Goal: Information Seeking & Learning: Learn about a topic

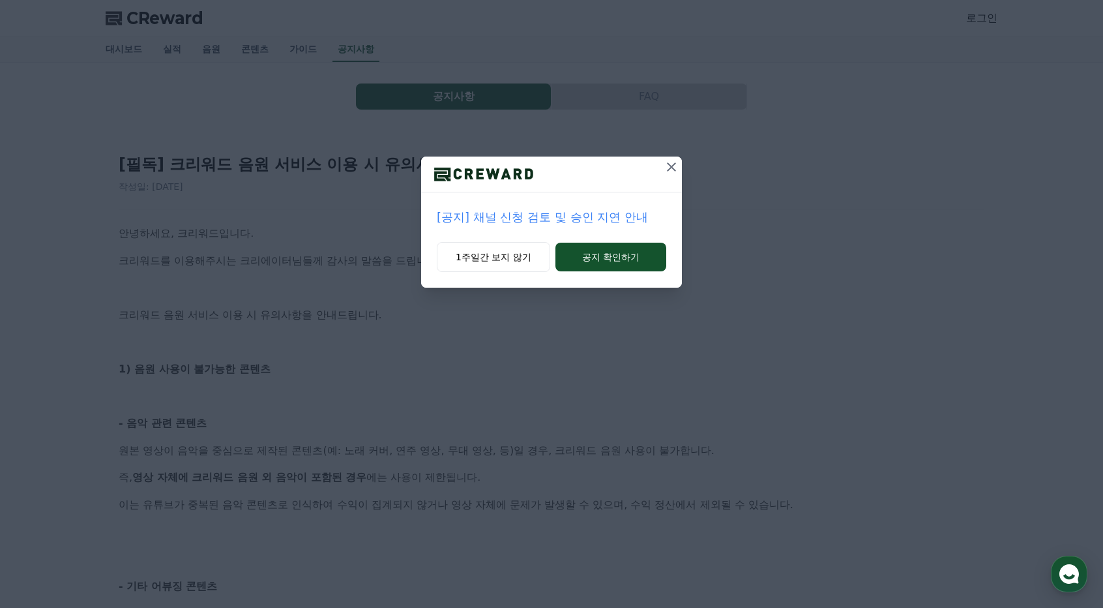
click at [670, 161] on icon at bounding box center [672, 167] width 16 height 16
click at [673, 172] on icon at bounding box center [672, 167] width 16 height 16
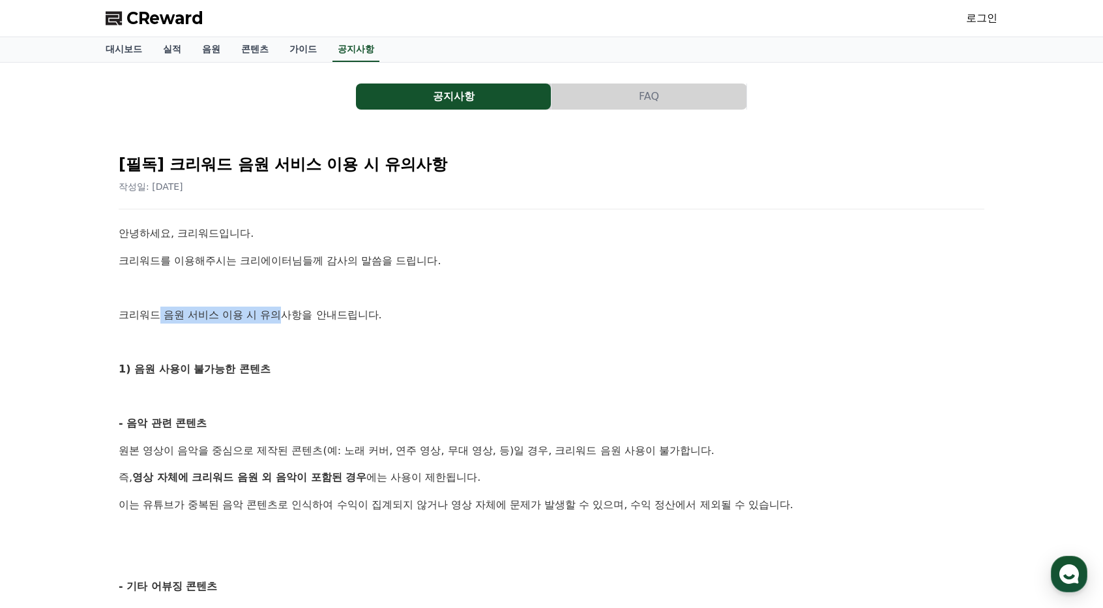
drag, startPoint x: 171, startPoint y: 315, endPoint x: 288, endPoint y: 316, distance: 117.4
click at [288, 316] on p "크리워드 음원 서비스 이용 시 유의사항을 안내드립니다." at bounding box center [552, 314] width 866 height 17
click at [289, 316] on p "크리워드 음원 서비스 이용 시 유의사항을 안내드립니다." at bounding box center [552, 314] width 866 height 17
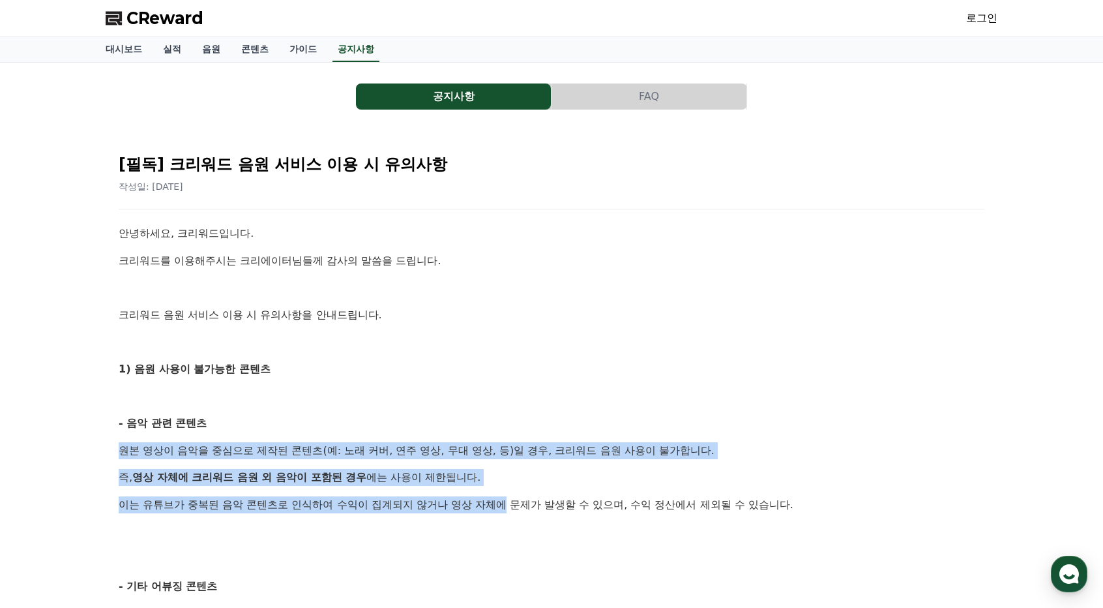
drag, startPoint x: 115, startPoint y: 446, endPoint x: 513, endPoint y: 507, distance: 403.0
drag, startPoint x: 513, startPoint y: 507, endPoint x: 416, endPoint y: 505, distance: 97.2
click at [514, 507] on p "이는 유튜브가 중복된 음악 콘텐츠로 인식하여 수익이 집계되지 않거나 영상 자체에 문제가 발생할 수 있으며, 수익 정산에서 제외될 수 있습니다." at bounding box center [552, 504] width 866 height 17
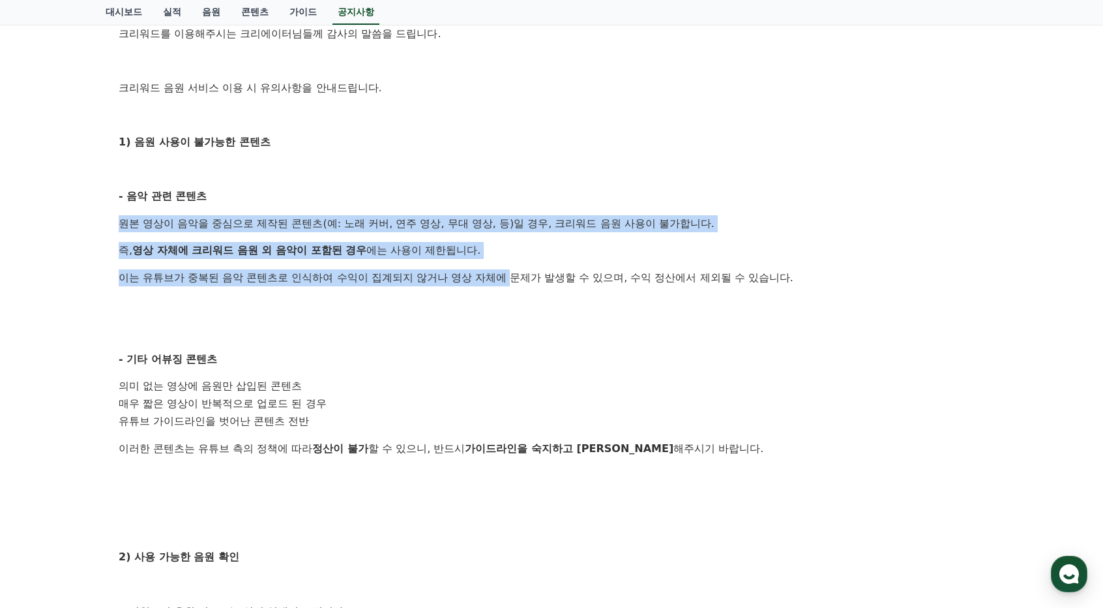
scroll to position [261, 0]
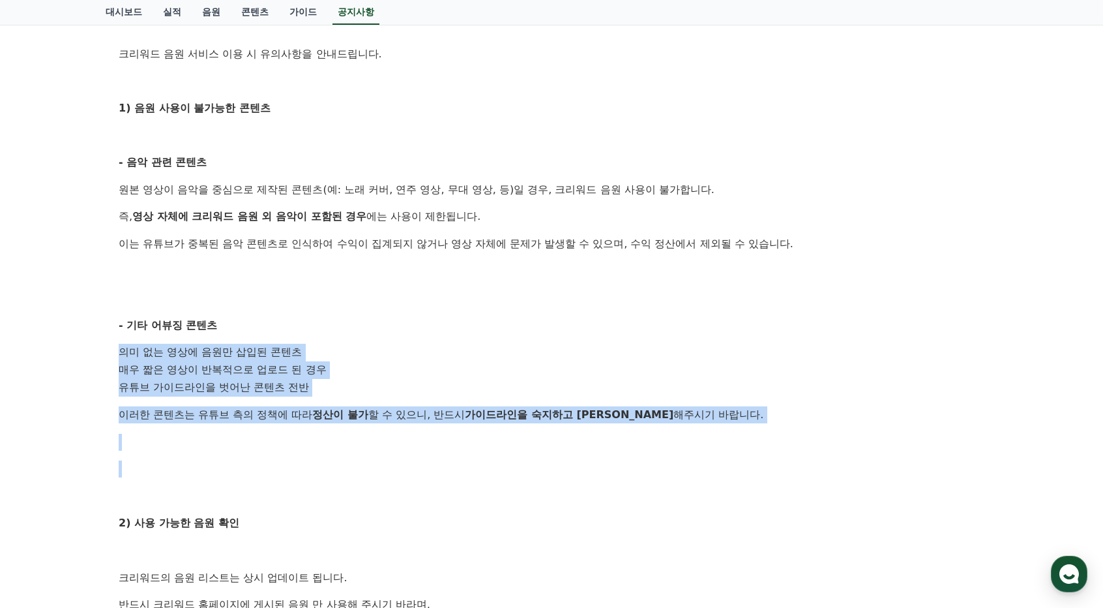
drag, startPoint x: 113, startPoint y: 353, endPoint x: 336, endPoint y: 451, distance: 243.5
click at [336, 451] on div "[필독] 크리워드 음원 서비스 이용 시 유의사항 작성일: 2025-02-21 안녕하세요, 크리워드입니다. 크리워드를 이용해주시는 크리에이터님들…" at bounding box center [552, 376] width 882 height 1002
click at [337, 451] on div "안녕하세요, 크리워드입니다. 크리워드를 이용해주시는 크리에이터님들께 감사의 말씀을 드립니다. 크리워드 음원 서비스 이용 시 유의사항을 안내드립…" at bounding box center [552, 397] width 866 height 866
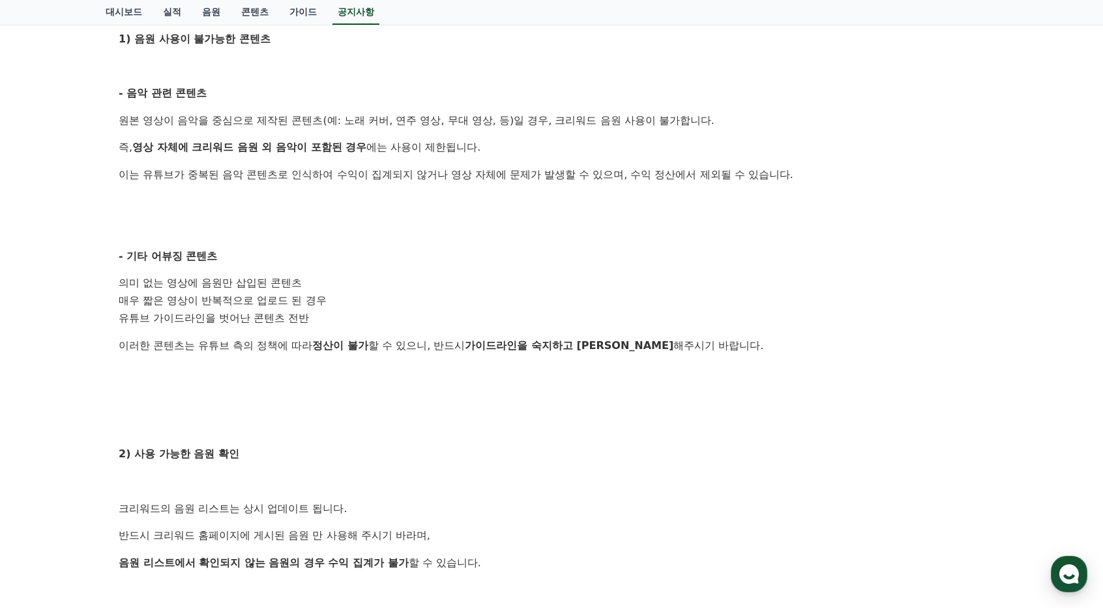
scroll to position [456, 0]
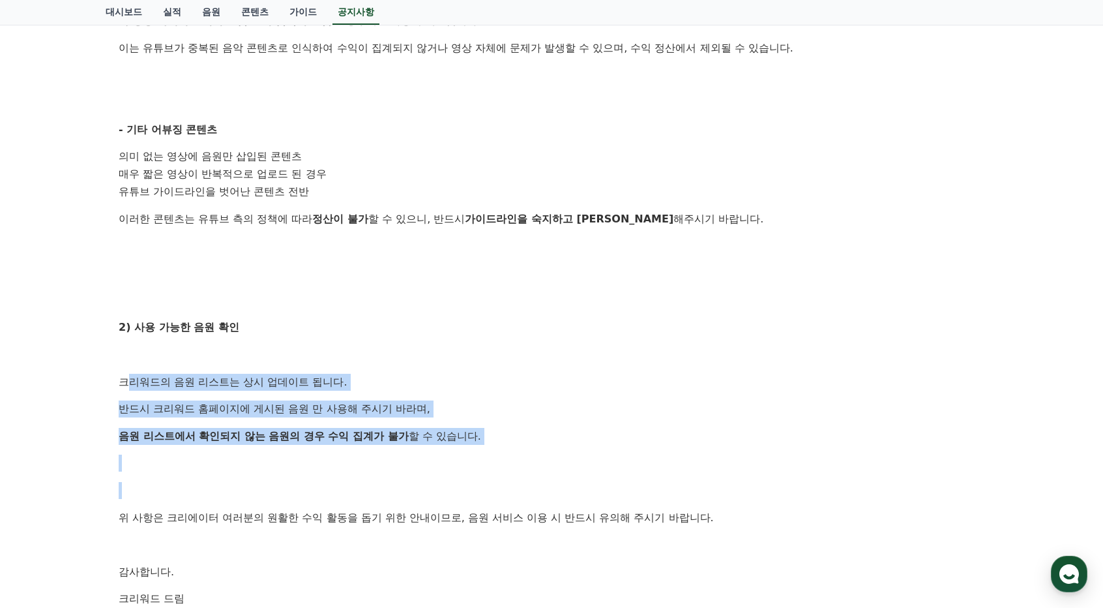
drag, startPoint x: 132, startPoint y: 376, endPoint x: 517, endPoint y: 485, distance: 400.6
click at [517, 486] on div "안녕하세요, 크리워드입니다. 크리워드를 이용해주시는 크리에이터님들께 감사의 말씀을 드립니다. 크리워드 음원 서비스 이용 시 유의사항을 안내드립…" at bounding box center [552, 202] width 866 height 866
click at [517, 484] on p at bounding box center [552, 490] width 866 height 17
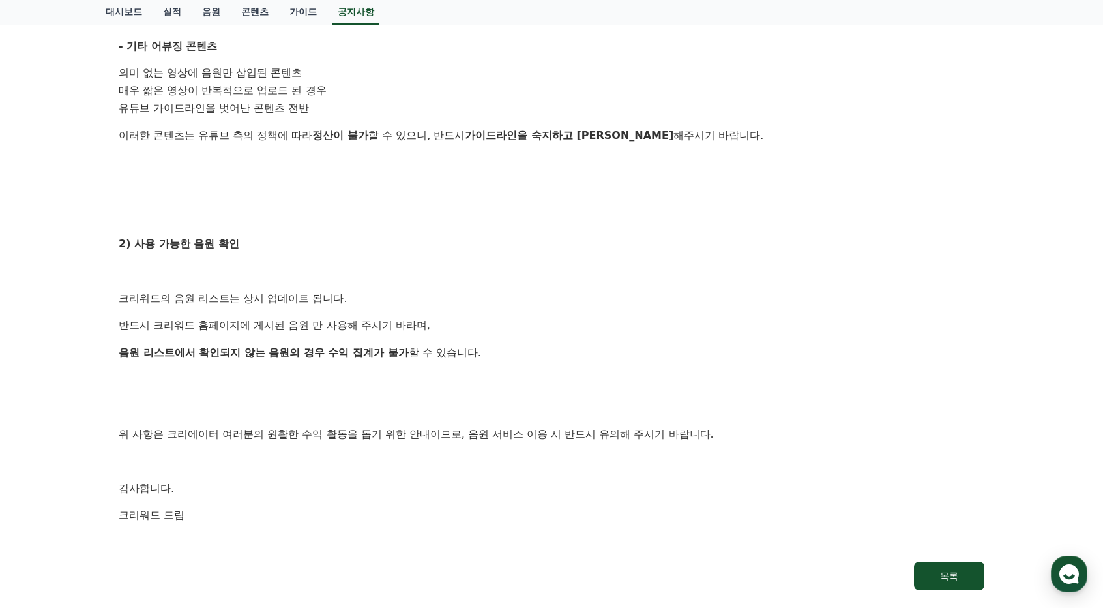
scroll to position [0, 0]
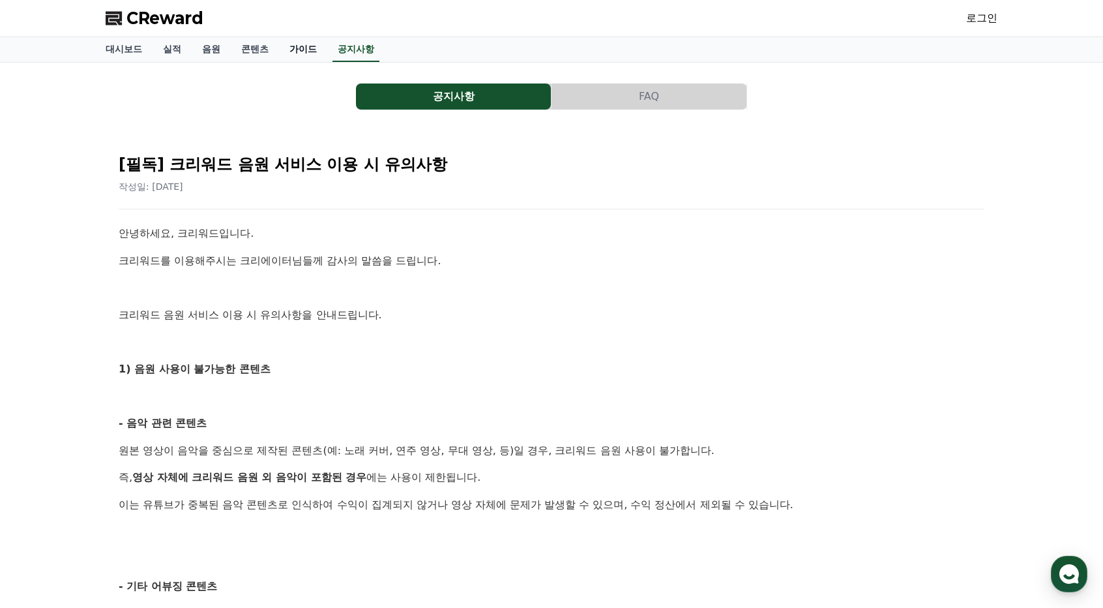
click at [306, 44] on link "가이드" at bounding box center [303, 49] width 48 height 25
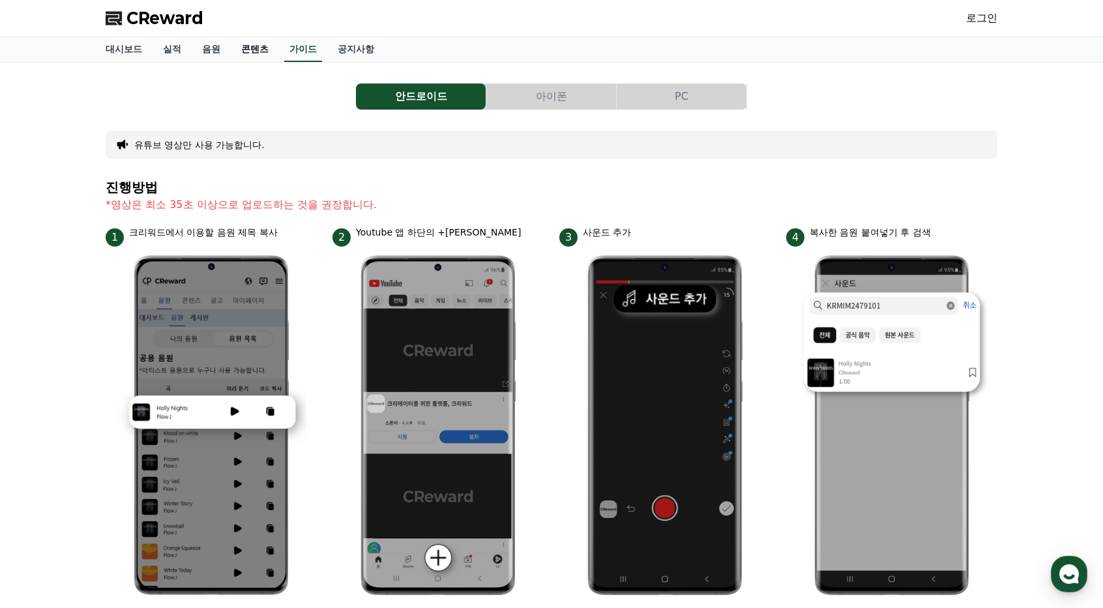
click at [278, 50] on link "콘텐츠" at bounding box center [255, 49] width 48 height 25
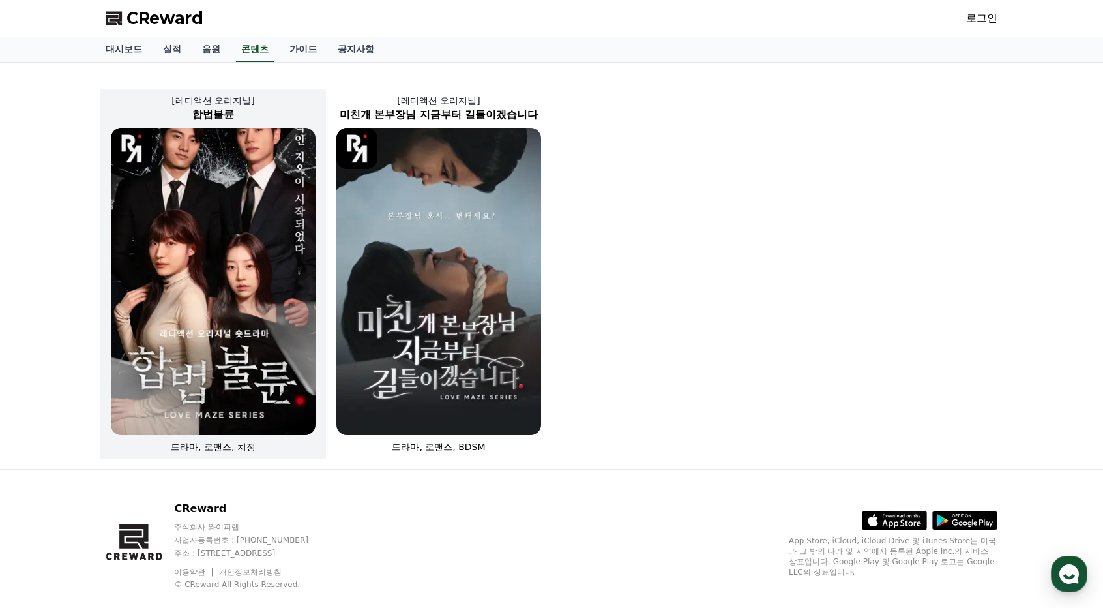
click at [228, 195] on img at bounding box center [213, 281] width 205 height 307
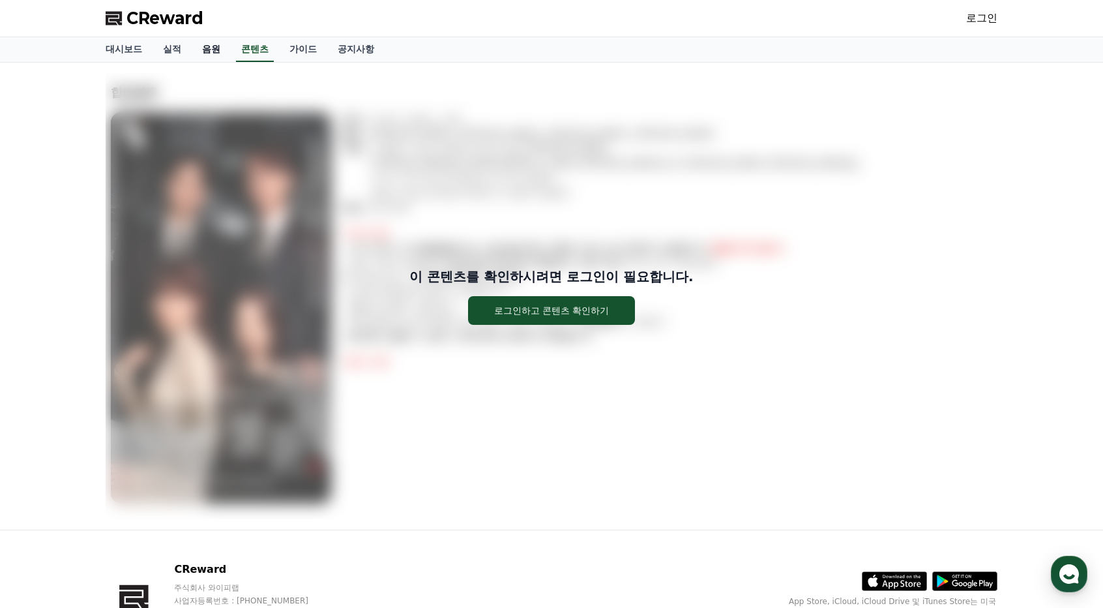
click at [226, 50] on link "음원" at bounding box center [211, 49] width 39 height 25
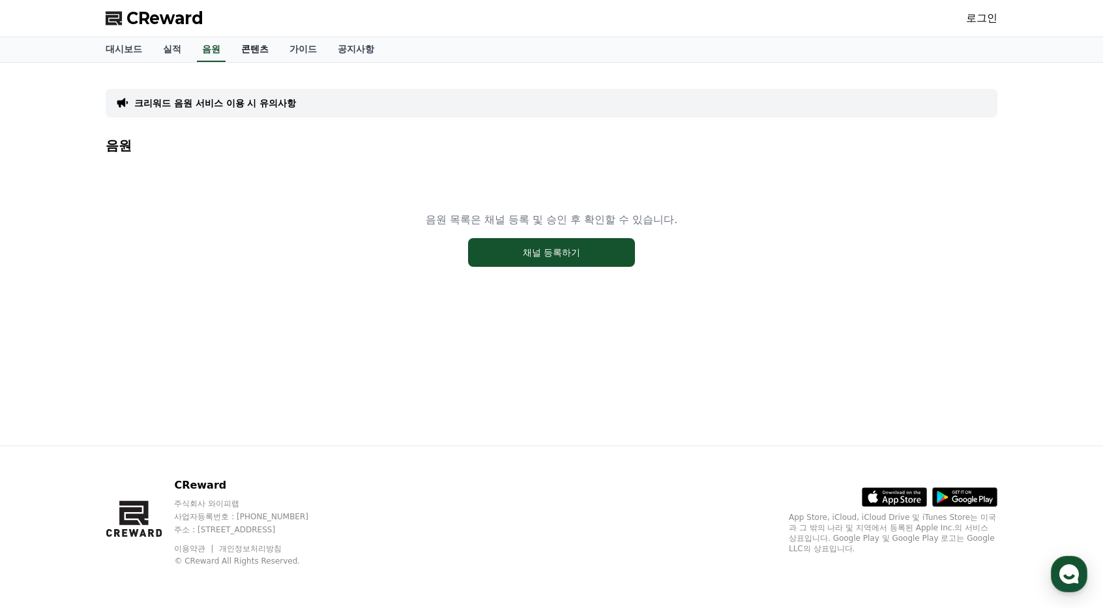
click at [262, 46] on link "콘텐츠" at bounding box center [255, 49] width 48 height 25
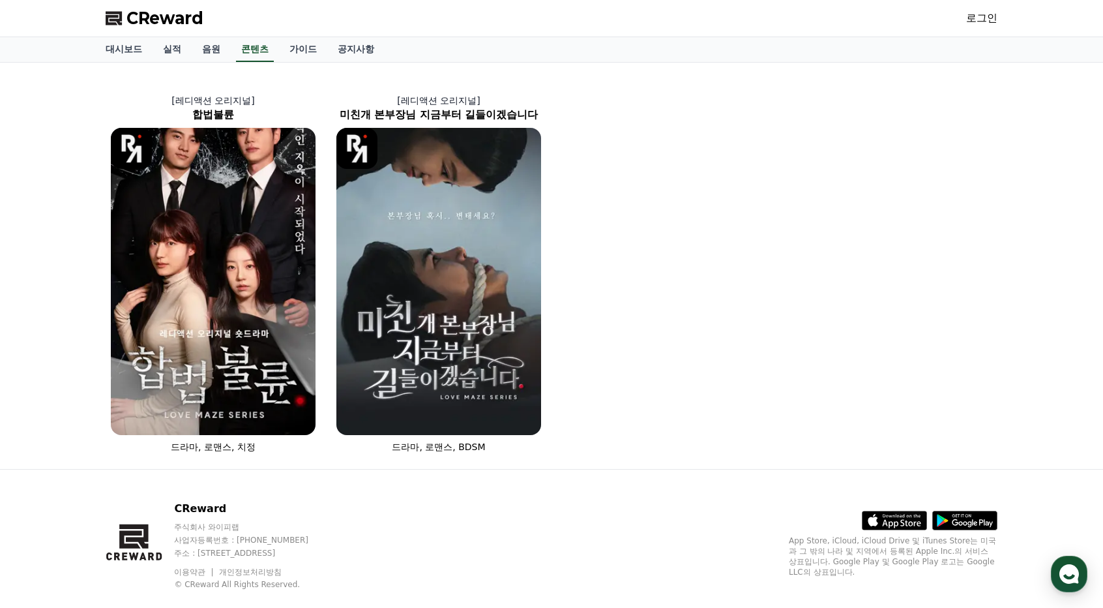
drag, startPoint x: 55, startPoint y: 118, endPoint x: 623, endPoint y: 334, distance: 607.8
click at [607, 337] on div "[레디액션 오리지널] 합법불륜 드라마, 로맨스, 치정 [레디액션 오리지널] 미친개 본부장님 지금부터 길들이겠습니다 드라마, 로맨스, BDSM" at bounding box center [551, 266] width 1103 height 406
click at [308, 44] on link "가이드" at bounding box center [303, 49] width 48 height 25
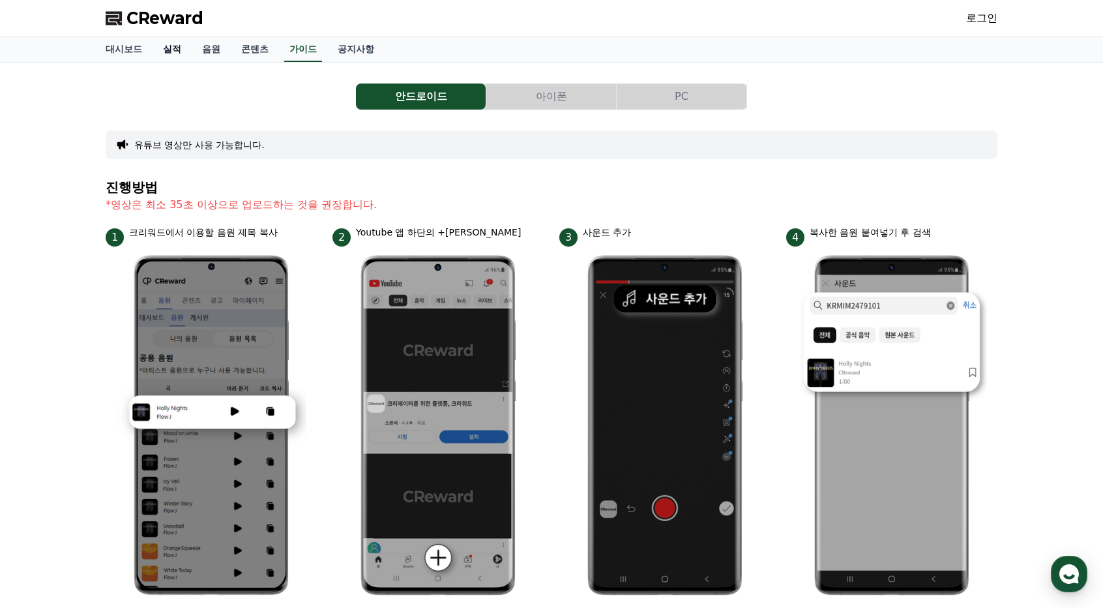
click at [185, 53] on link "실적" at bounding box center [172, 49] width 39 height 25
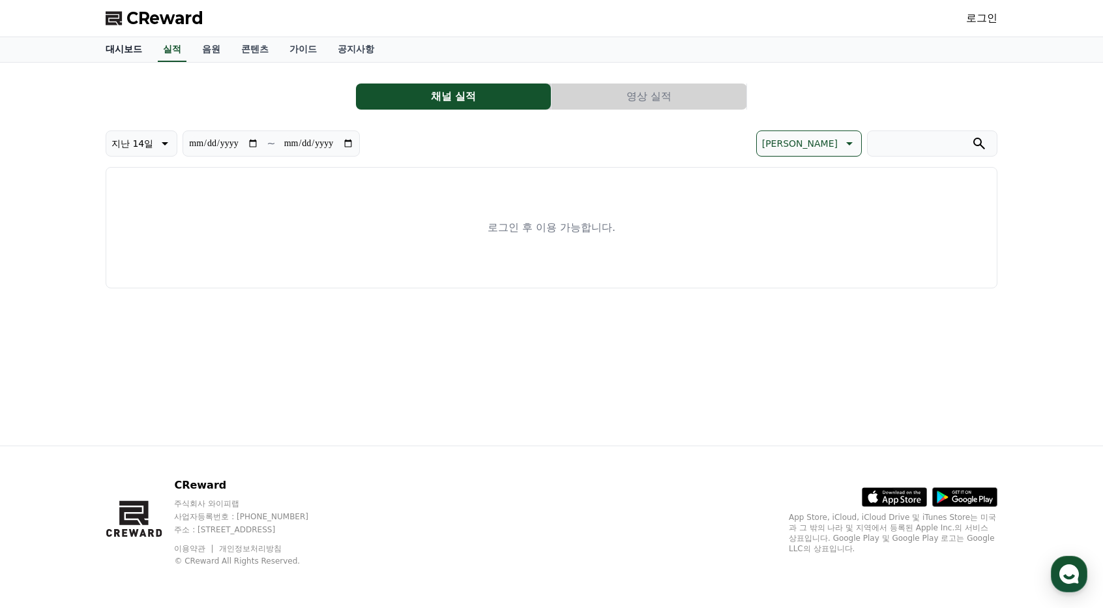
click at [139, 50] on link "대시보드" at bounding box center [123, 49] width 57 height 25
